Goal: Information Seeking & Learning: Compare options

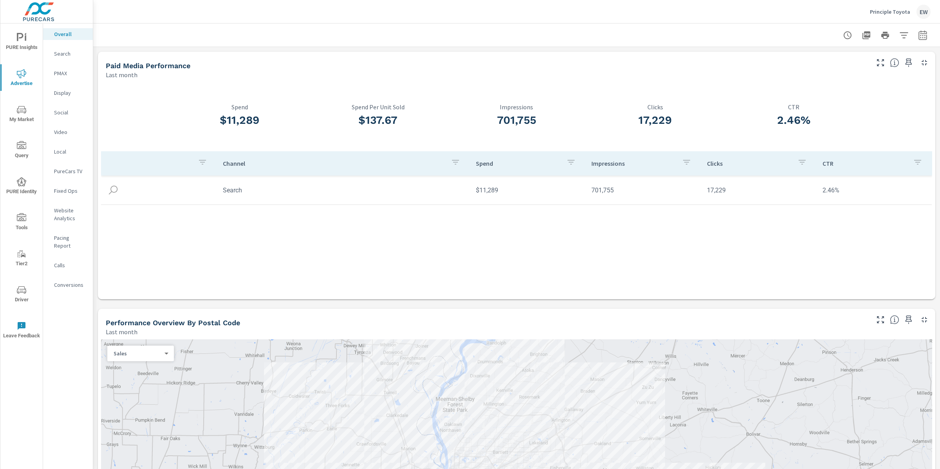
click at [490, 27] on div at bounding box center [517, 34] width 828 height 23
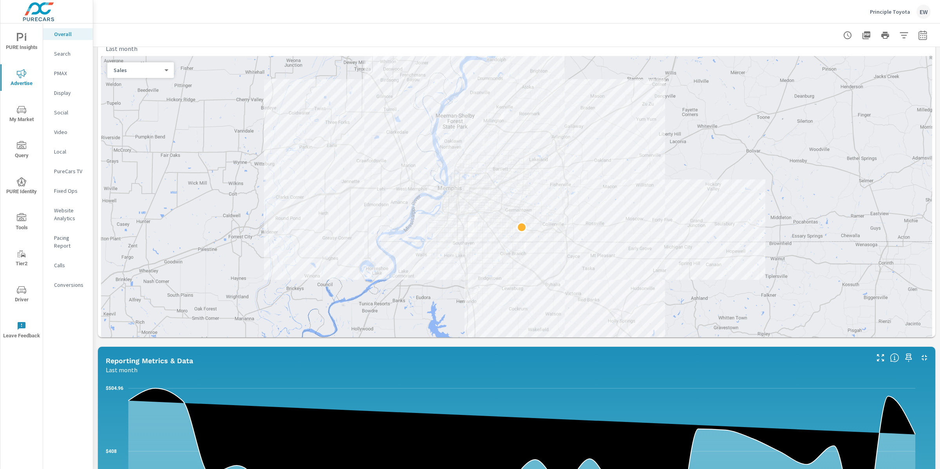
scroll to position [285, 0]
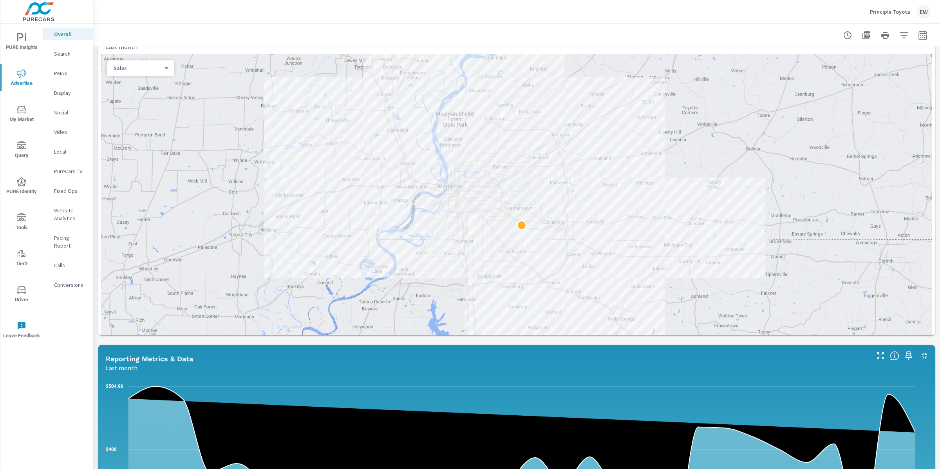
click at [133, 134] on body "PURE Insights Advertise My Market Query PURE Identity Tools Tier2 Driver Leave …" at bounding box center [470, 234] width 940 height 469
click at [131, 118] on li "Spend" at bounding box center [138, 118] width 60 height 13
click at [95, 159] on div "Paid Media Performance Last month $11,289 Spend $137.67 Spend Per Unit Sold 701…" at bounding box center [516, 308] width 847 height 1092
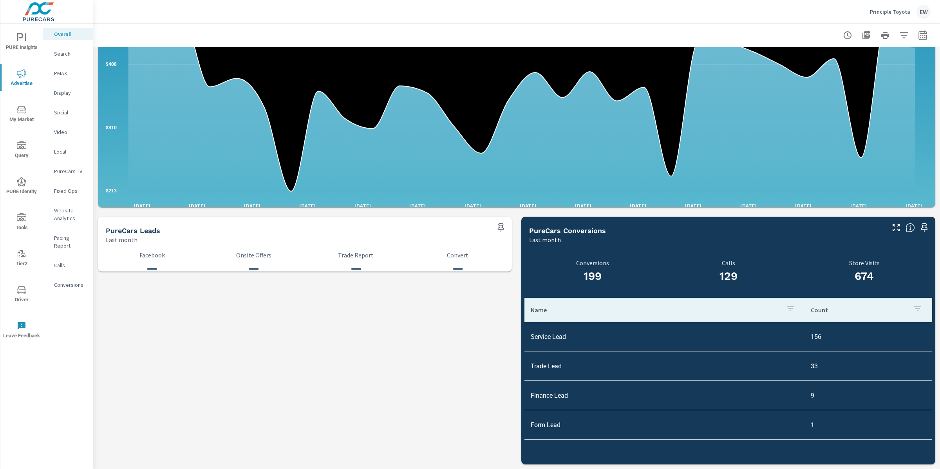
scroll to position [943, 0]
click at [19, 40] on span "PURE Insights" at bounding box center [22, 42] width 38 height 19
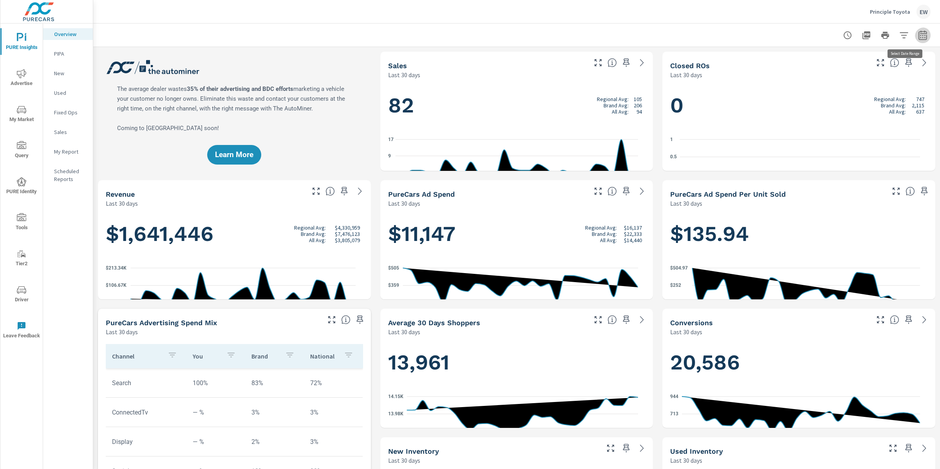
click at [918, 38] on icon "button" at bounding box center [922, 35] width 9 height 9
select select "Last 30 days"
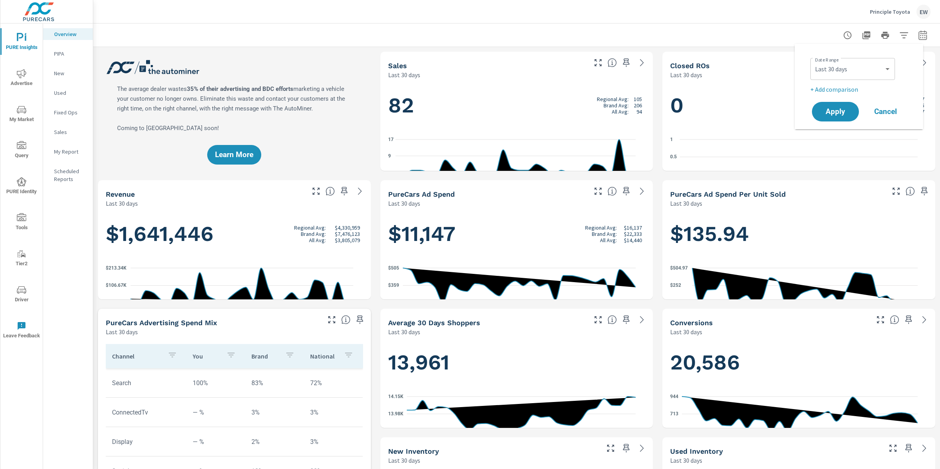
click at [842, 92] on p "+ Add comparison" at bounding box center [860, 89] width 100 height 9
select select "Previous period"
click at [843, 70] on select "Custom Yesterday Last week Last 7 days Last 14 days Last 30 days Last 45 days L…" at bounding box center [852, 69] width 78 height 16
click at [813, 61] on select "Custom Yesterday Last week Last 7 days Last 14 days Last 30 days Last 45 days L…" at bounding box center [852, 69] width 78 height 16
select select "Last month"
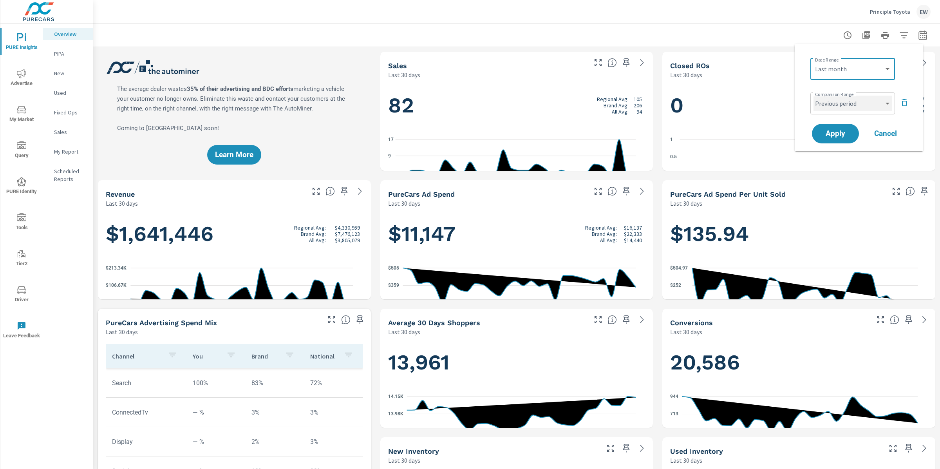
click at [834, 105] on select "Custom Previous period Previous month Previous year" at bounding box center [852, 104] width 78 height 16
click at [813, 97] on select "Custom Previous period Previous month Previous year" at bounding box center [852, 104] width 78 height 16
select select "Previous year"
click at [834, 137] on span "Apply" at bounding box center [835, 133] width 32 height 7
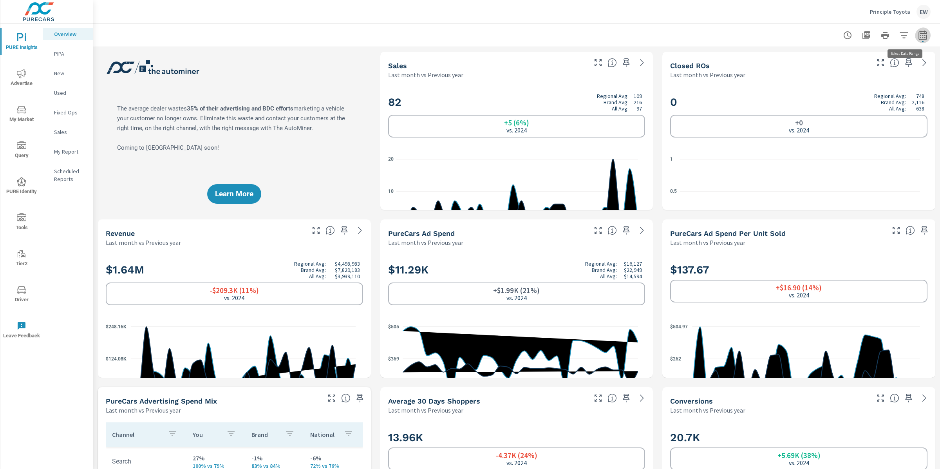
click at [918, 33] on icon "button" at bounding box center [922, 34] width 8 height 9
select select "Last month"
click at [837, 105] on select "Custom Previous period Previous month Previous year" at bounding box center [852, 104] width 78 height 16
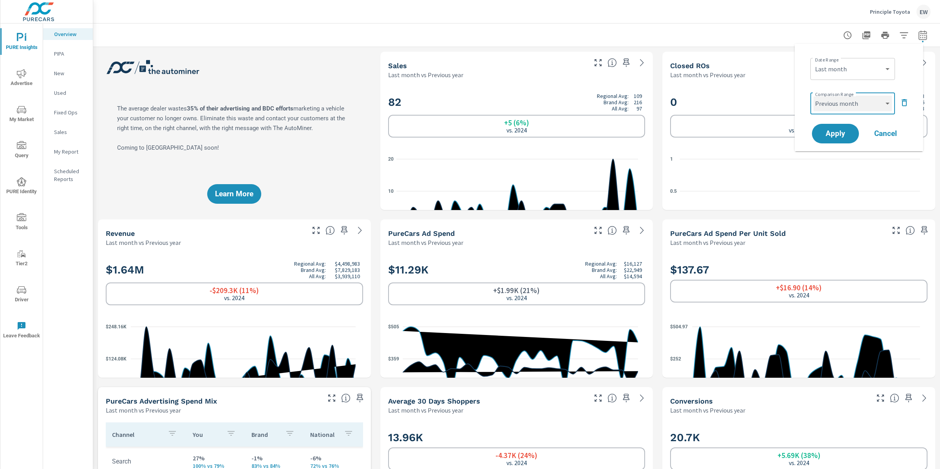
click at [813, 97] on select "Custom Previous period Previous month Previous year" at bounding box center [852, 104] width 78 height 16
select select "Previous month"
click at [835, 137] on span "Apply" at bounding box center [835, 133] width 32 height 7
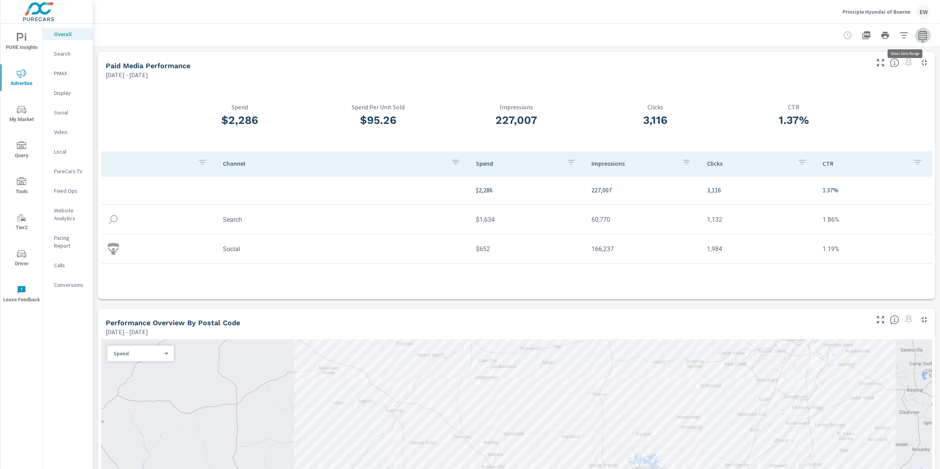
click at [918, 36] on icon "button" at bounding box center [922, 35] width 9 height 9
click at [846, 71] on select "Custom [DATE] Last week Last 7 days Last 14 days Last 30 days Last 45 days Last…" at bounding box center [852, 69] width 85 height 16
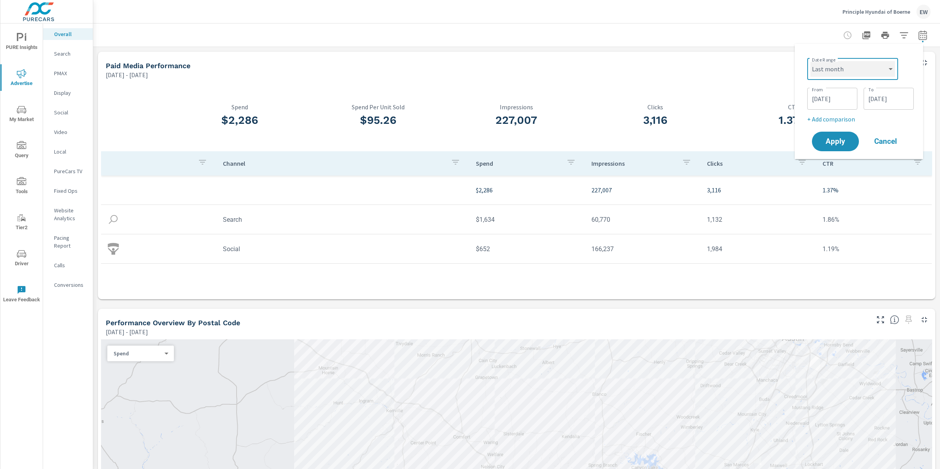
click at [810, 61] on select "Custom [DATE] Last week Last 7 days Last 14 days Last 30 days Last 45 days Last…" at bounding box center [852, 69] width 85 height 16
select select "Last month"
click at [835, 116] on span "Apply" at bounding box center [835, 111] width 32 height 7
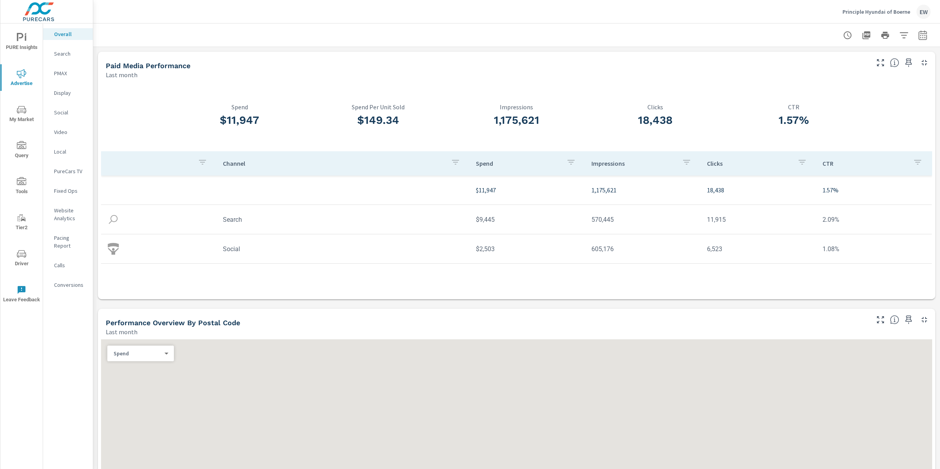
click at [21, 39] on span "PURE Insights" at bounding box center [22, 42] width 38 height 19
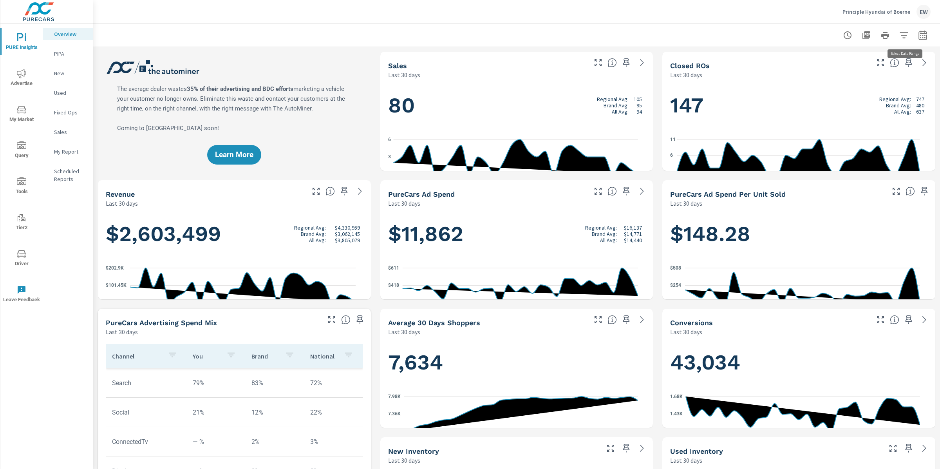
click at [920, 36] on icon "button" at bounding box center [922, 36] width 5 height 3
click at [841, 71] on select "Custom Yesterday Last week Last 7 days Last 14 days Last 30 days Last 45 days L…" at bounding box center [852, 69] width 78 height 16
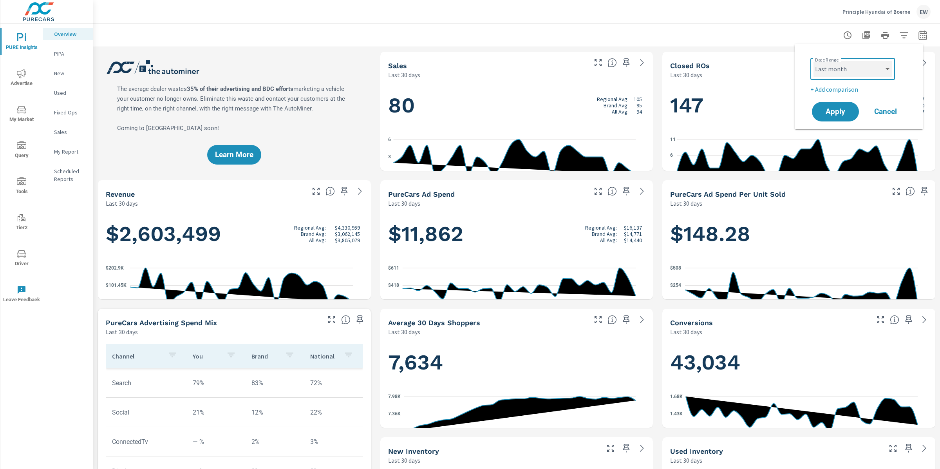
click at [813, 61] on select "Custom Yesterday Last week Last 7 days Last 14 days Last 30 days Last 45 days L…" at bounding box center [852, 69] width 78 height 16
select select "Last month"
click at [831, 94] on p "+ Add comparison" at bounding box center [860, 89] width 100 height 9
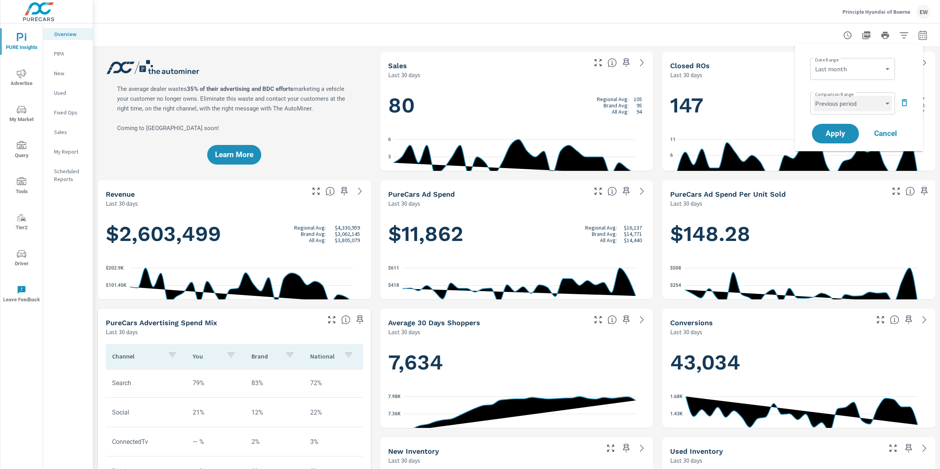
click at [833, 107] on select "Custom Previous period Previous month Previous year" at bounding box center [852, 104] width 78 height 16
click at [813, 97] on select "Custom Previous period Previous month Previous year" at bounding box center [852, 104] width 78 height 16
select select "Previous year"
click at [838, 135] on span "Apply" at bounding box center [835, 133] width 32 height 7
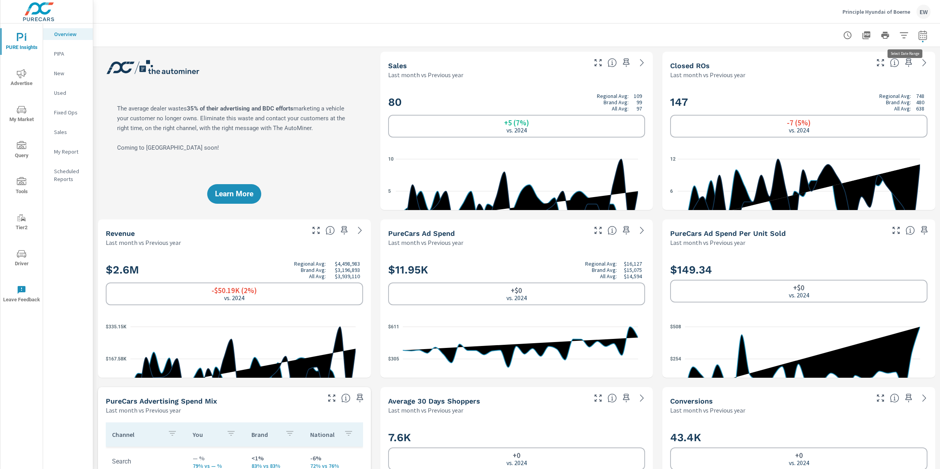
click at [918, 36] on icon "button" at bounding box center [922, 35] width 9 height 9
select select "Last month"
click at [853, 103] on select "Custom Previous period Previous month Previous year" at bounding box center [852, 104] width 78 height 16
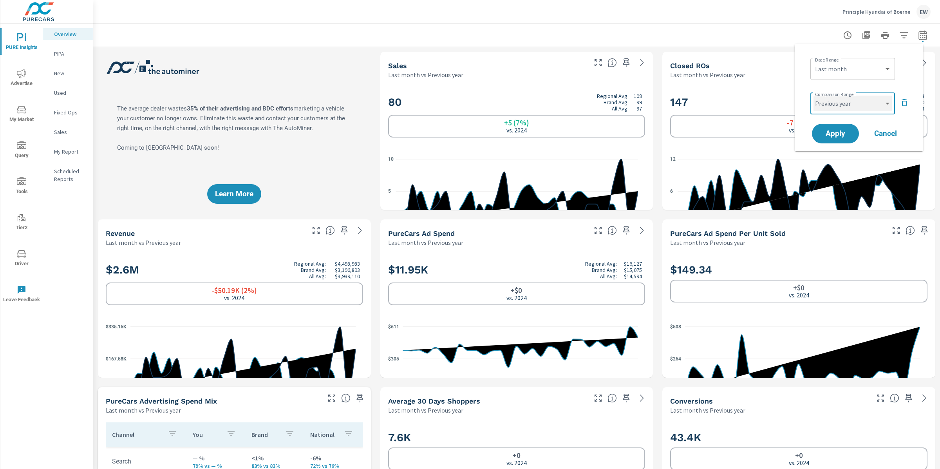
click at [813, 97] on select "Custom Previous period Previous month Previous year" at bounding box center [852, 104] width 78 height 16
select select "Previous month"
click at [835, 137] on span "Apply" at bounding box center [835, 133] width 32 height 7
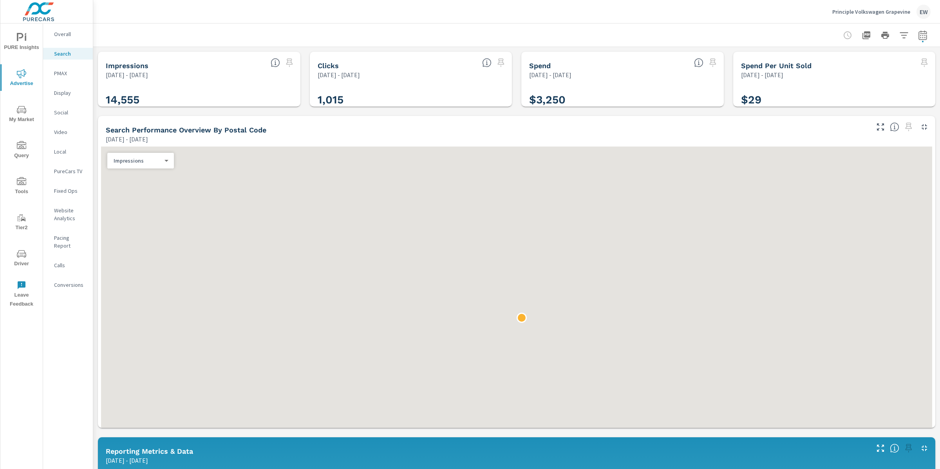
scroll to position [116, 0]
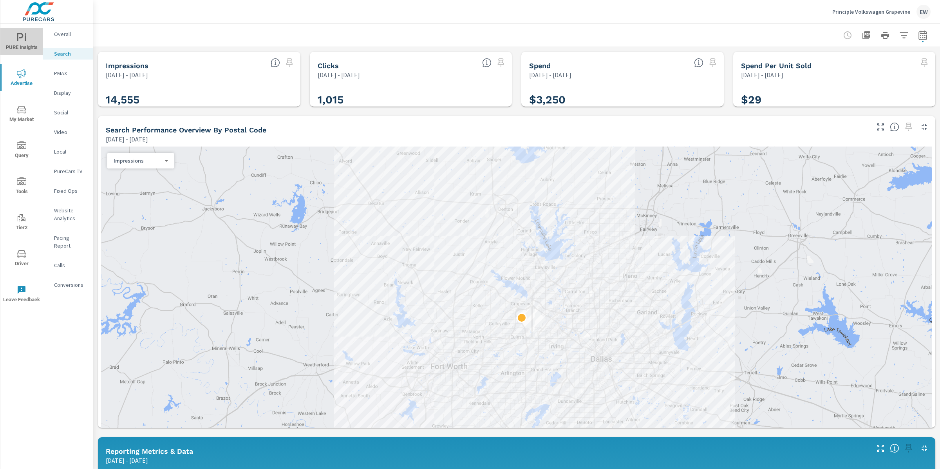
click at [25, 37] on span "PURE Insights" at bounding box center [22, 42] width 38 height 19
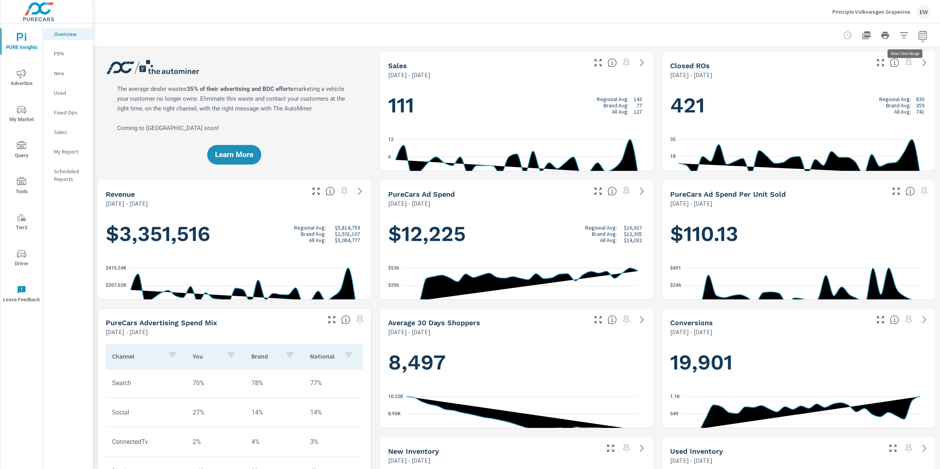
click at [918, 37] on icon "button" at bounding box center [922, 35] width 9 height 9
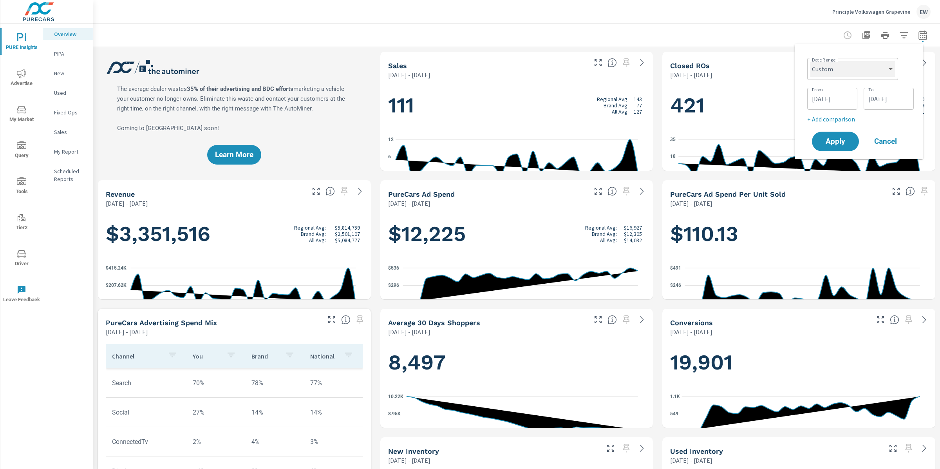
click at [854, 70] on select "Custom Yesterday Last week Last 7 days Last 14 days Last 30 days Last 45 days L…" at bounding box center [852, 69] width 85 height 16
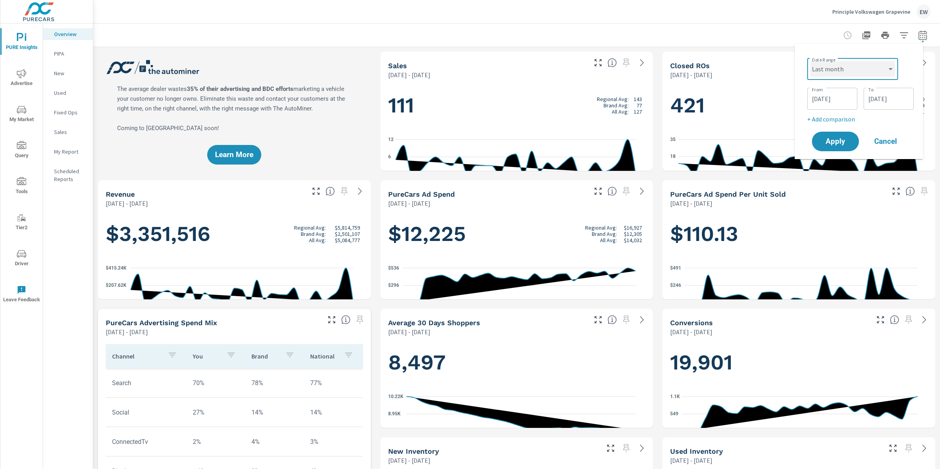
click at [810, 61] on select "Custom Yesterday Last week Last 7 days Last 14 days Last 30 days Last 45 days L…" at bounding box center [852, 69] width 85 height 16
select select "Last month"
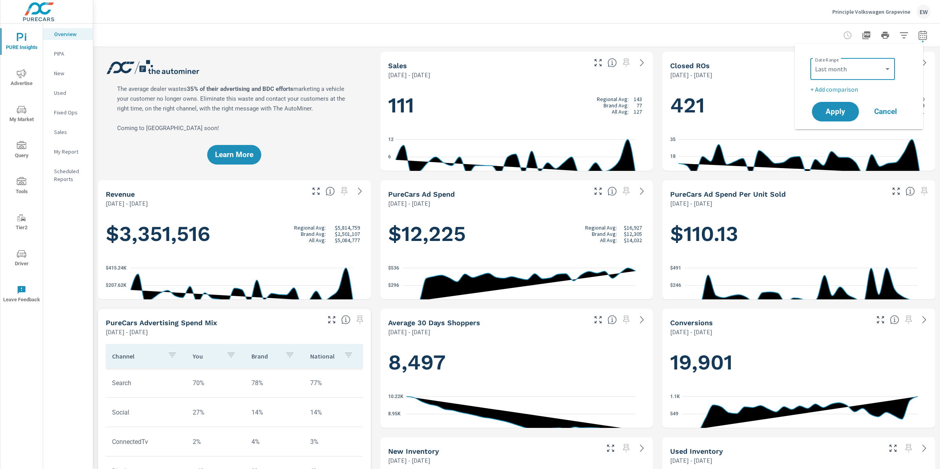
click at [846, 92] on p "+ Add comparison" at bounding box center [860, 89] width 100 height 9
click at [839, 106] on select "Custom Previous period Previous month Previous year" at bounding box center [852, 104] width 78 height 16
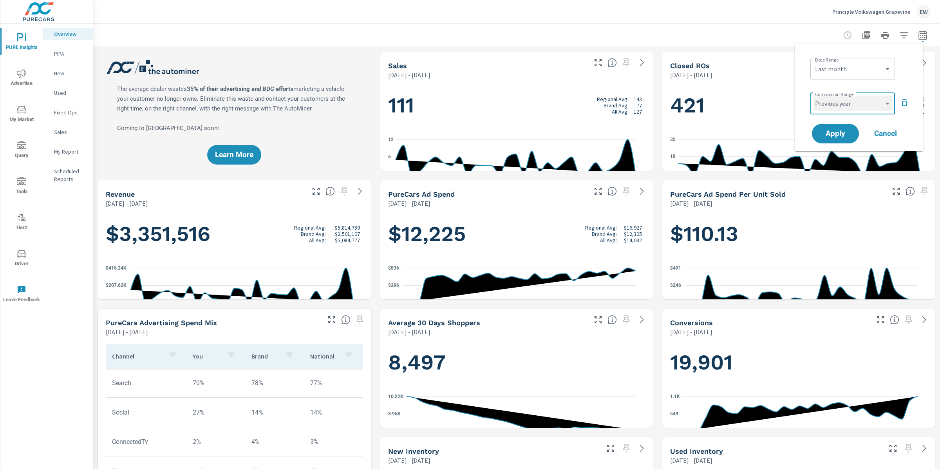
click at [813, 97] on select "Custom Previous period Previous month Previous year" at bounding box center [852, 104] width 78 height 16
select select "Previous year"
click at [840, 136] on span "Apply" at bounding box center [835, 133] width 32 height 7
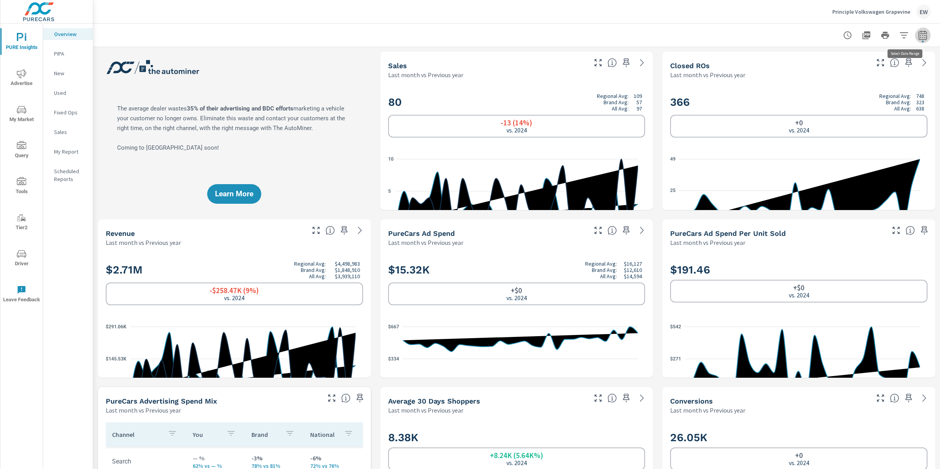
click at [918, 36] on icon "button" at bounding box center [922, 35] width 9 height 9
select select "Last month"
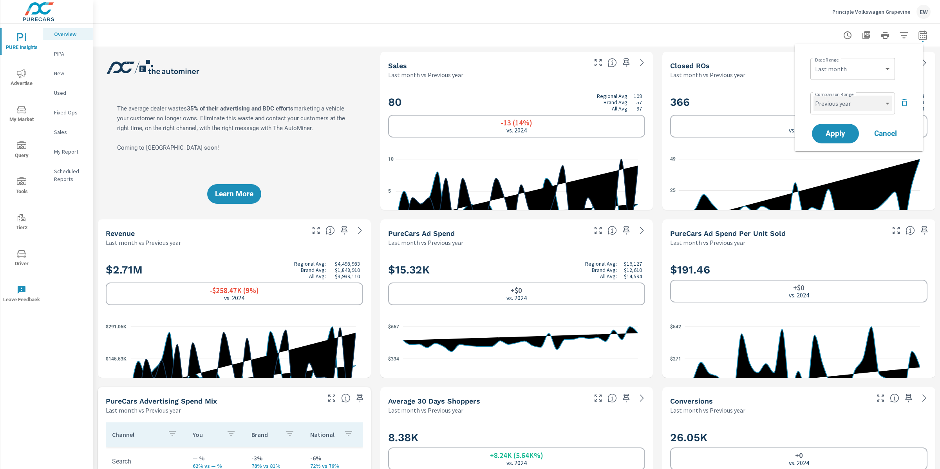
click at [839, 108] on select "Custom Previous period Previous month Previous year" at bounding box center [852, 104] width 78 height 16
click at [813, 97] on select "Custom Previous period Previous month Previous year" at bounding box center [852, 104] width 78 height 16
select select "Previous month"
click at [831, 137] on span "Apply" at bounding box center [835, 133] width 32 height 7
